Goal: Check status: Check status

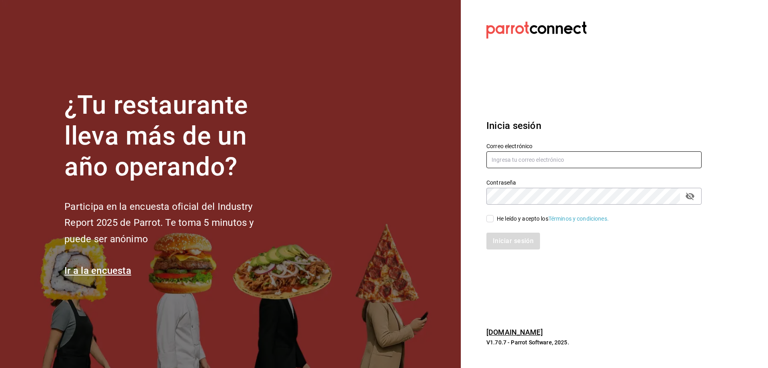
type input "[PERSON_NAME][EMAIL_ADDRESS][PERSON_NAME][DOMAIN_NAME]"
click at [492, 218] on input "He leído y acepto los Términos y condiciones." at bounding box center [489, 218] width 7 height 7
checkbox input "true"
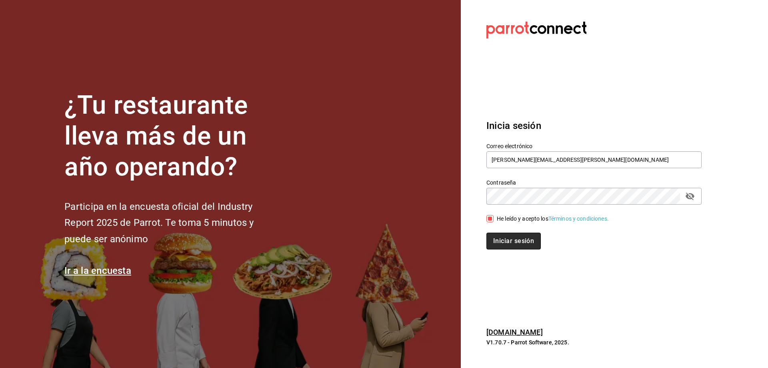
click at [510, 243] on button "Iniciar sesión" at bounding box center [513, 240] width 54 height 17
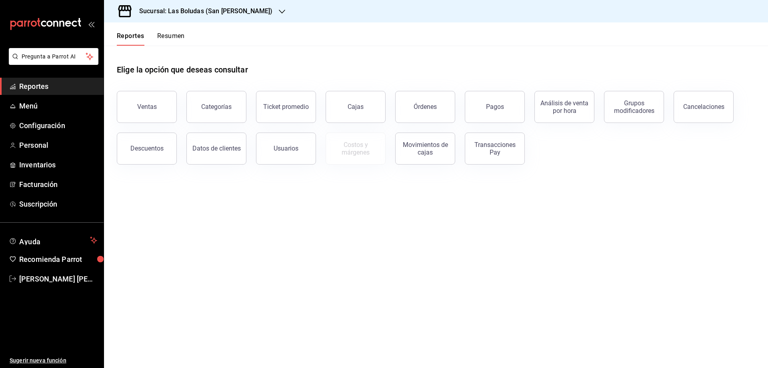
click at [177, 36] on button "Resumen" at bounding box center [171, 39] width 28 height 14
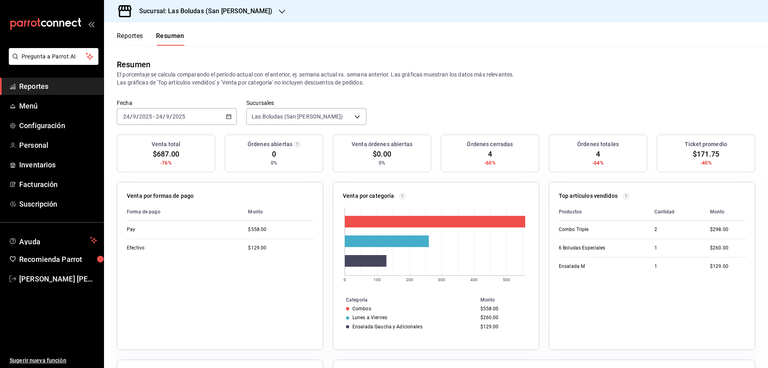
click at [224, 116] on div "2025-09-24 24 / 9 / 2025 - 2025-09-24 24 / 9 / 2025" at bounding box center [177, 116] width 120 height 17
click at [148, 230] on span "Rango de fechas" at bounding box center [155, 230] width 62 height 8
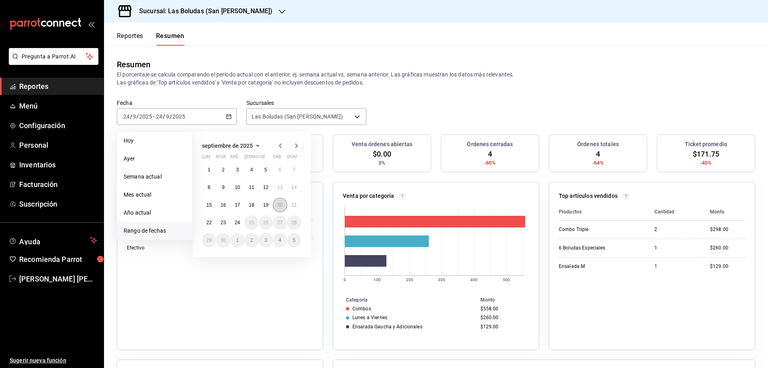
click at [280, 203] on abbr "20" at bounding box center [279, 205] width 5 height 6
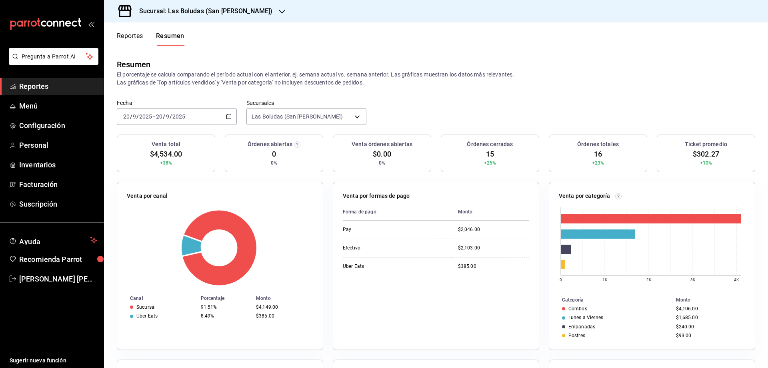
click at [228, 117] on icon "button" at bounding box center [229, 117] width 6 height 6
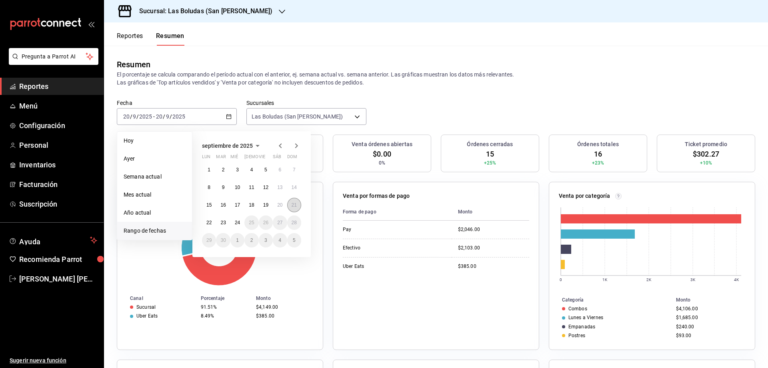
click at [295, 206] on abbr "21" at bounding box center [294, 205] width 5 height 6
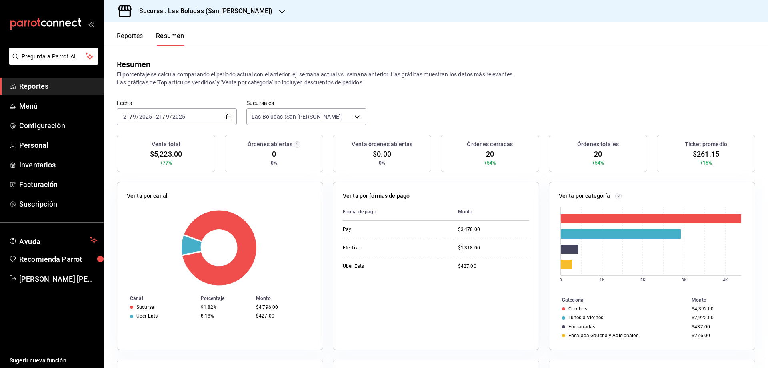
click at [224, 112] on div "2025-09-21 21 / 9 / 2025 - 2025-09-21 21 / 9 / 2025" at bounding box center [177, 116] width 120 height 17
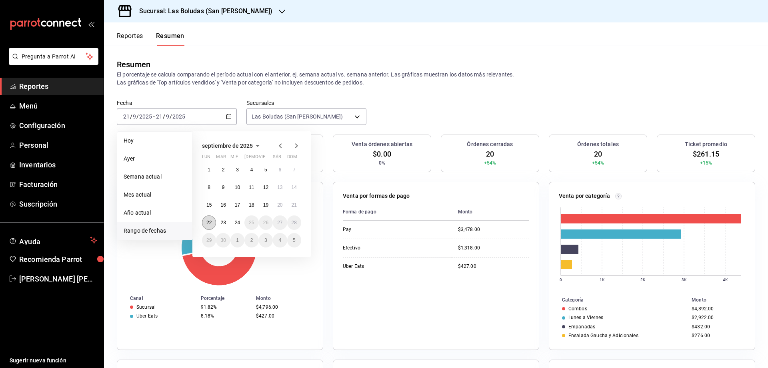
click at [206, 222] on button "22" at bounding box center [209, 222] width 14 height 14
click at [208, 224] on abbr "22" at bounding box center [208, 223] width 5 height 6
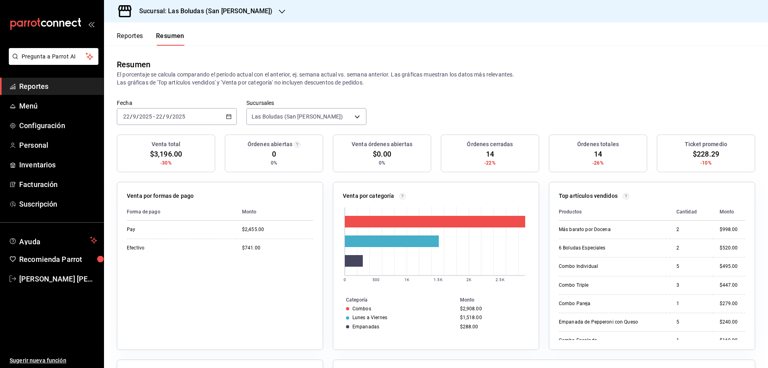
click at [229, 115] on \(Stroke\) "button" at bounding box center [228, 116] width 5 height 4
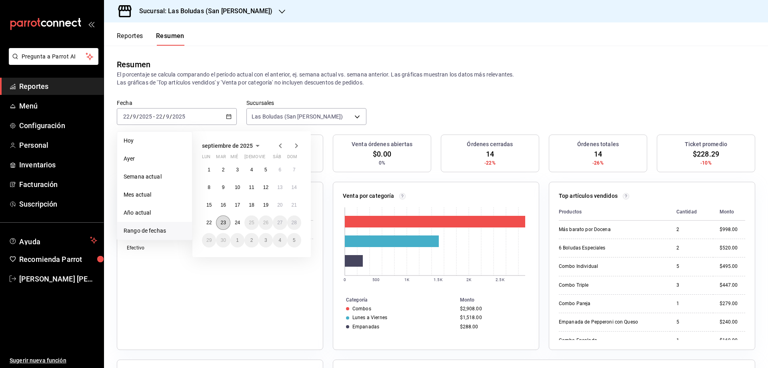
click at [221, 224] on abbr "23" at bounding box center [222, 223] width 5 height 6
click at [219, 222] on button "23" at bounding box center [223, 222] width 14 height 14
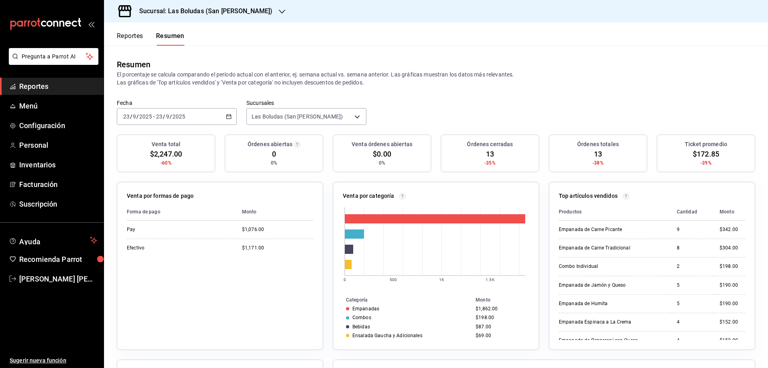
click at [253, 11] on div "Sucursal: Las Boludas (San Jeronimo)" at bounding box center [199, 11] width 178 height 22
click at [177, 50] on div "Las Boludas (Leones)" at bounding box center [163, 52] width 107 height 8
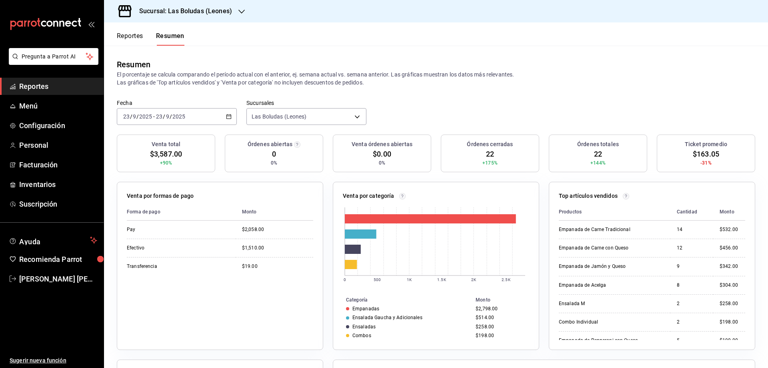
click at [228, 116] on \(Stroke\) "button" at bounding box center [229, 116] width 4 height 0
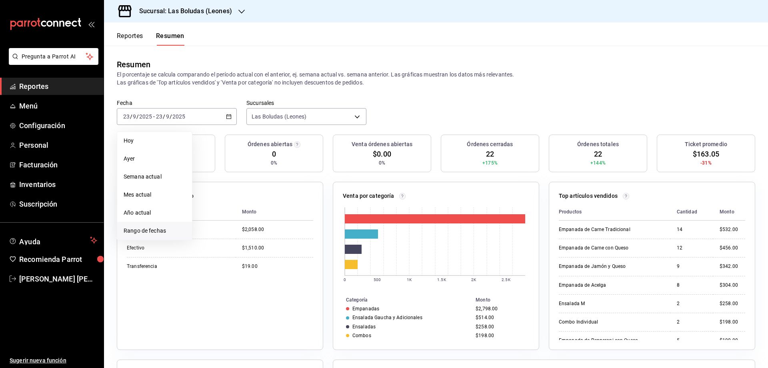
click at [144, 232] on span "Rango de fechas" at bounding box center [155, 230] width 62 height 8
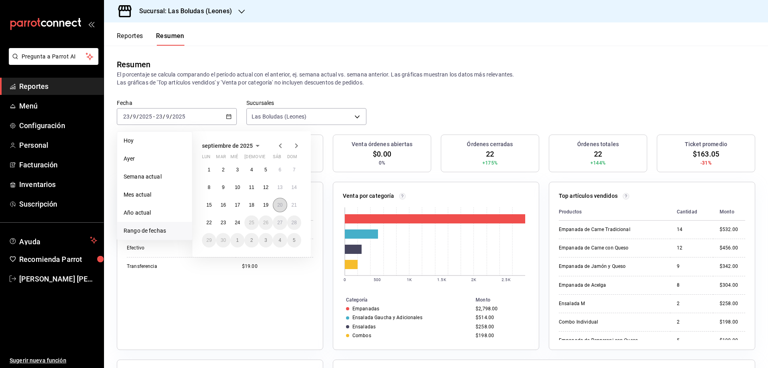
click at [282, 206] on abbr "20" at bounding box center [279, 205] width 5 height 6
click at [278, 204] on abbr "20" at bounding box center [279, 205] width 5 height 6
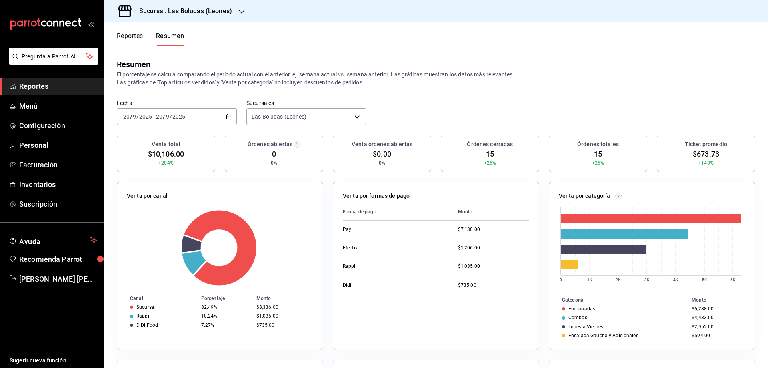
click at [227, 117] on icon "button" at bounding box center [229, 117] width 6 height 6
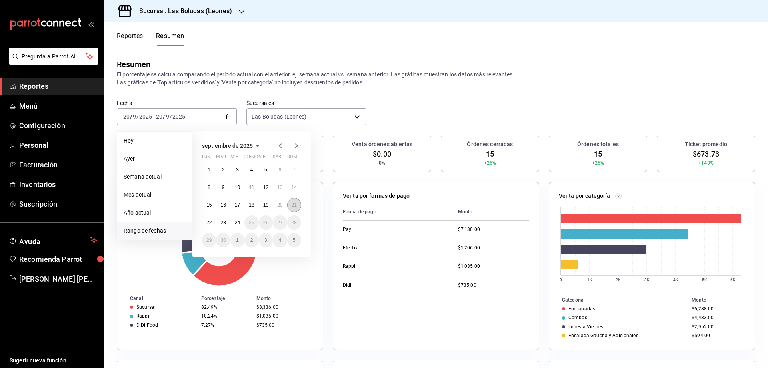
click at [292, 205] on abbr "21" at bounding box center [294, 205] width 5 height 6
click at [294, 206] on abbr "21" at bounding box center [294, 205] width 5 height 6
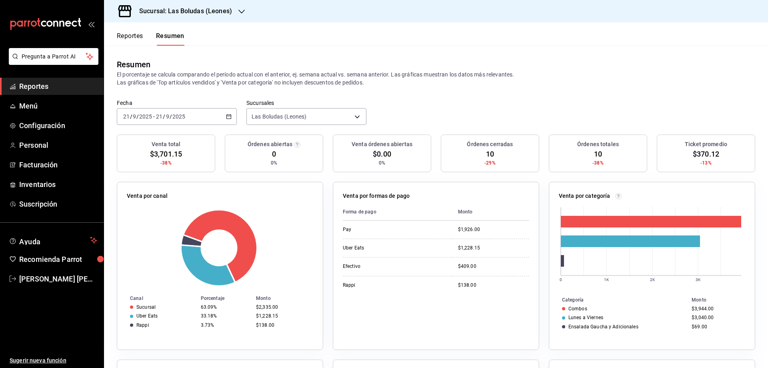
click at [227, 116] on \(Stroke\) "button" at bounding box center [229, 116] width 4 height 0
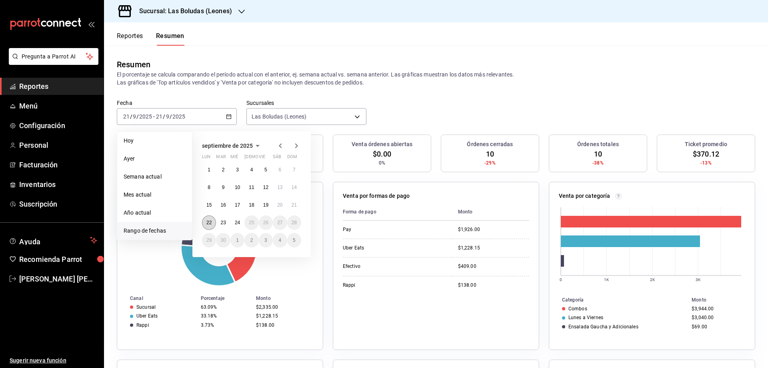
click at [207, 219] on button "22" at bounding box center [209, 222] width 14 height 14
click at [209, 222] on abbr "22" at bounding box center [208, 223] width 5 height 6
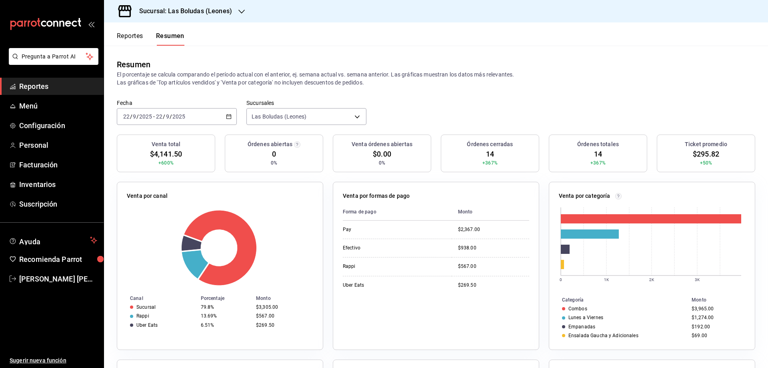
click at [226, 117] on \(Stroke\) "button" at bounding box center [228, 116] width 5 height 4
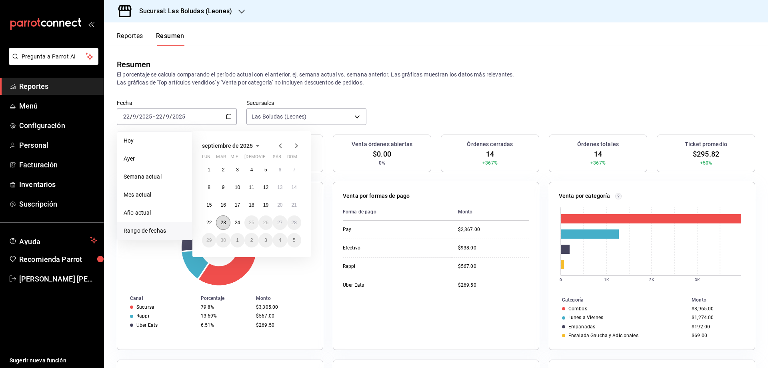
click at [223, 221] on abbr "23" at bounding box center [222, 223] width 5 height 6
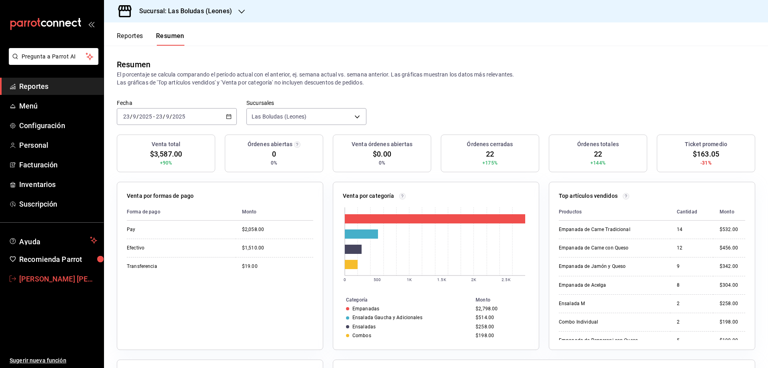
click at [61, 274] on span "Jesús Alberto Davila Verastegui" at bounding box center [58, 278] width 78 height 11
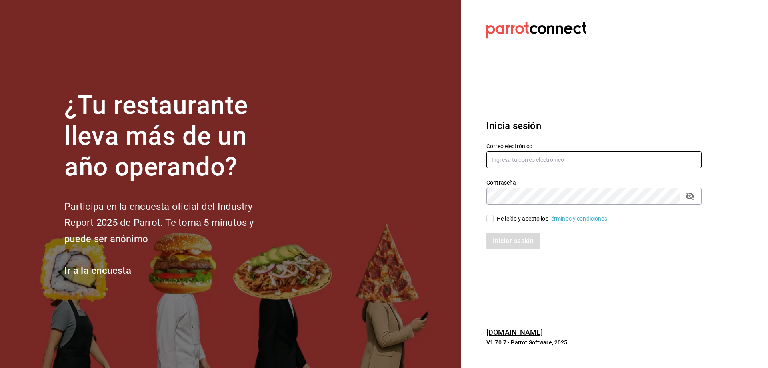
type input "[PERSON_NAME][EMAIL_ADDRESS][PERSON_NAME][DOMAIN_NAME]"
